Goal: Task Accomplishment & Management: Manage account settings

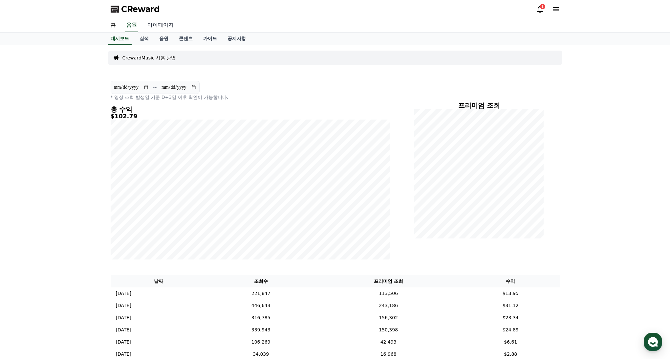
click at [162, 25] on link "마이페이지" at bounding box center [160, 25] width 37 height 14
select select "**********"
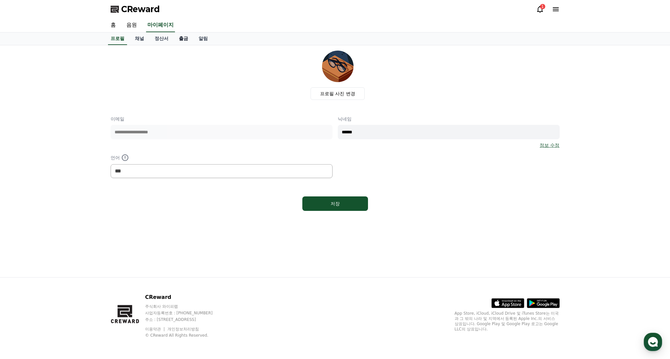
click at [176, 41] on link "출금" at bounding box center [184, 39] width 20 height 12
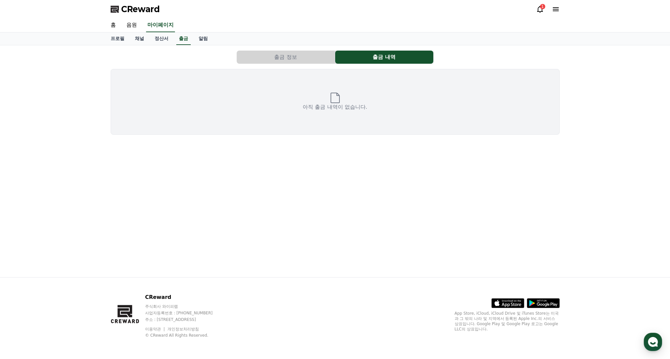
click at [291, 53] on button "출금 정보" at bounding box center [286, 57] width 98 height 13
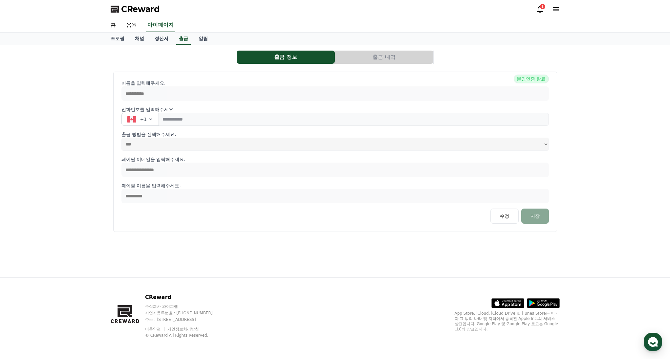
click at [389, 59] on button "출금 내역" at bounding box center [384, 57] width 98 height 13
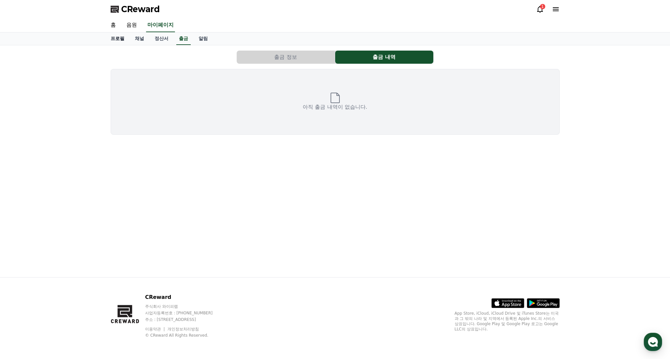
click at [112, 36] on link "프로필" at bounding box center [117, 39] width 24 height 12
select select "**********"
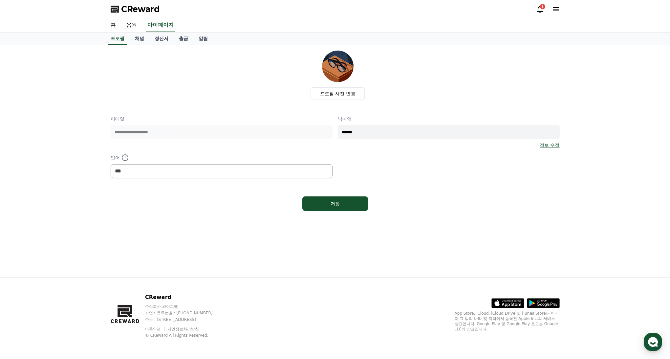
click at [110, 26] on link "홈" at bounding box center [113, 25] width 16 height 14
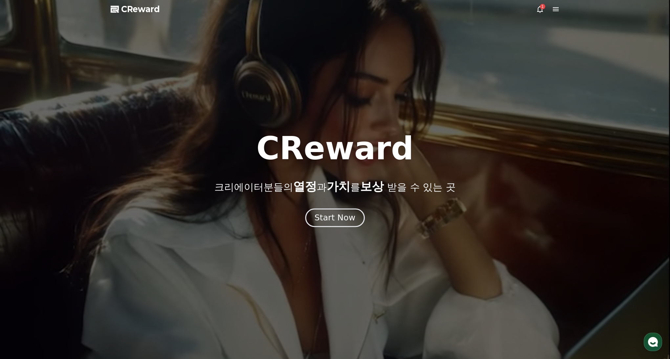
click at [344, 220] on div "Start Now" at bounding box center [335, 217] width 41 height 11
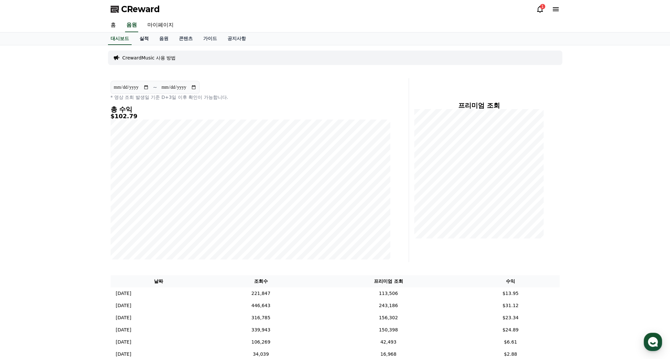
click at [142, 38] on link "실적" at bounding box center [144, 39] width 20 height 12
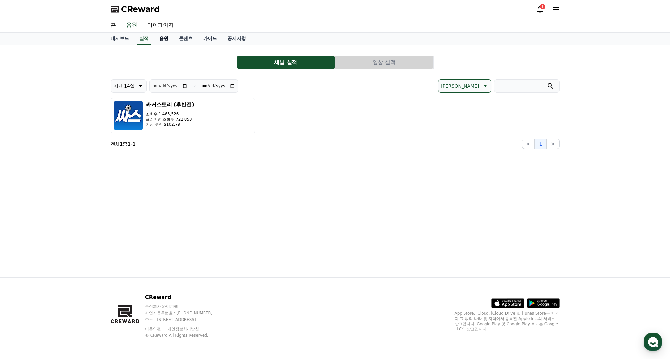
click at [157, 41] on link "음원" at bounding box center [164, 39] width 20 height 12
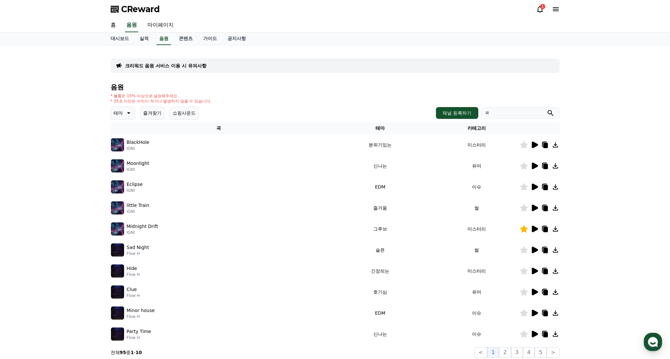
click at [533, 227] on icon at bounding box center [535, 229] width 6 height 7
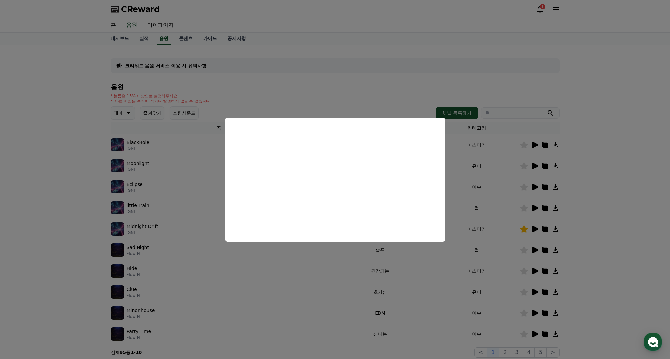
click at [459, 187] on button "close modal" at bounding box center [335, 179] width 670 height 359
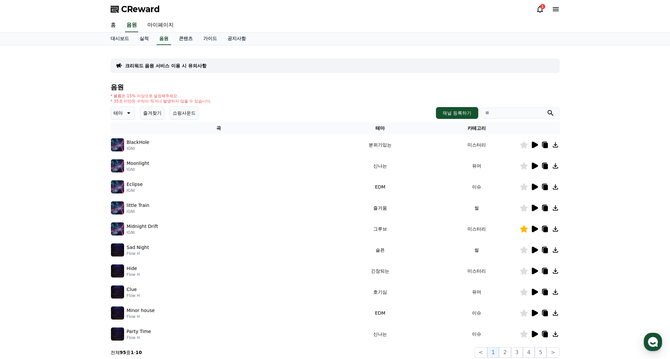
click at [532, 231] on icon at bounding box center [535, 229] width 6 height 7
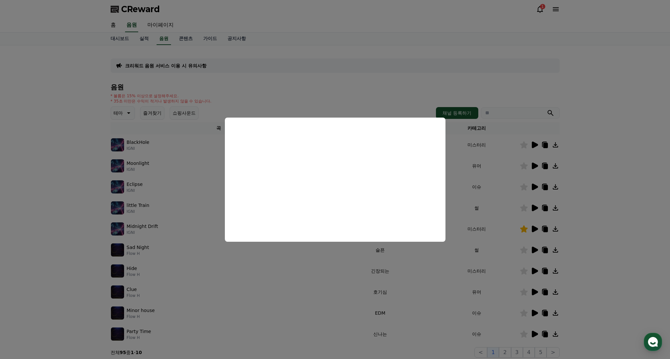
click at [600, 132] on button "close modal" at bounding box center [335, 179] width 670 height 359
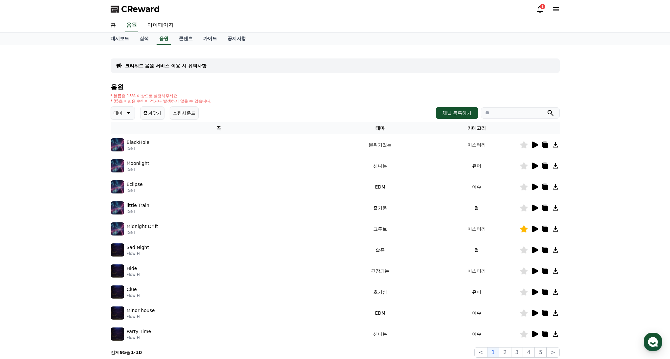
click at [626, 122] on div "크리워드 음원 서비스 이용 시 유의사항 음원 * 볼륨은 15% 이상으로 설정해주세요. * 35초 미만은 수익이 적거나 발생하지 않을 수 있습니…" at bounding box center [335, 204] width 670 height 318
click at [541, 11] on icon at bounding box center [540, 9] width 8 height 8
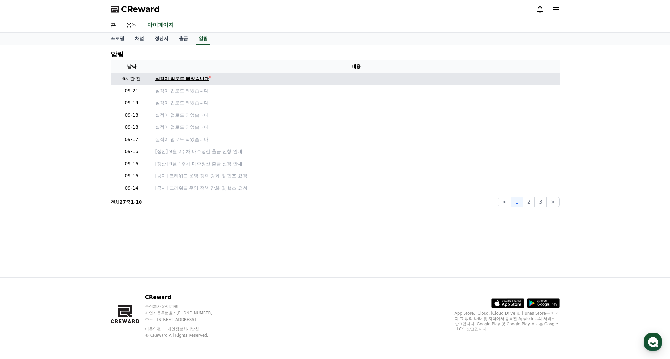
click at [188, 78] on div "실적이 업로드 되었습니다" at bounding box center [182, 78] width 54 height 7
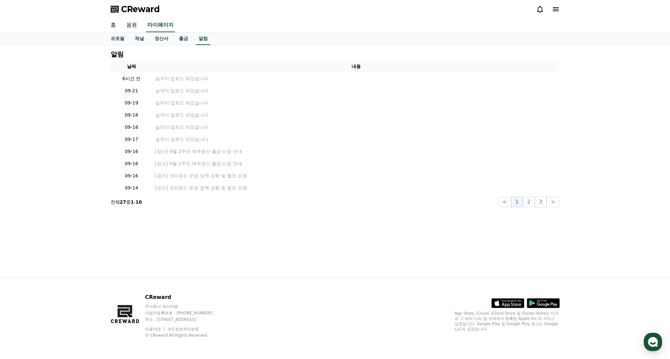
click at [112, 24] on link "홈" at bounding box center [113, 25] width 16 height 14
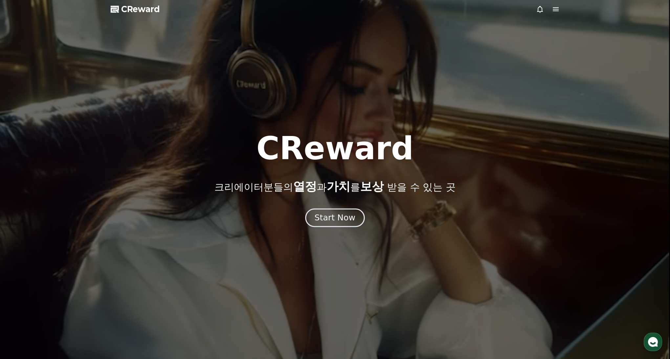
click at [338, 218] on div "Start Now" at bounding box center [335, 217] width 41 height 11
